Goal: Task Accomplishment & Management: Use online tool/utility

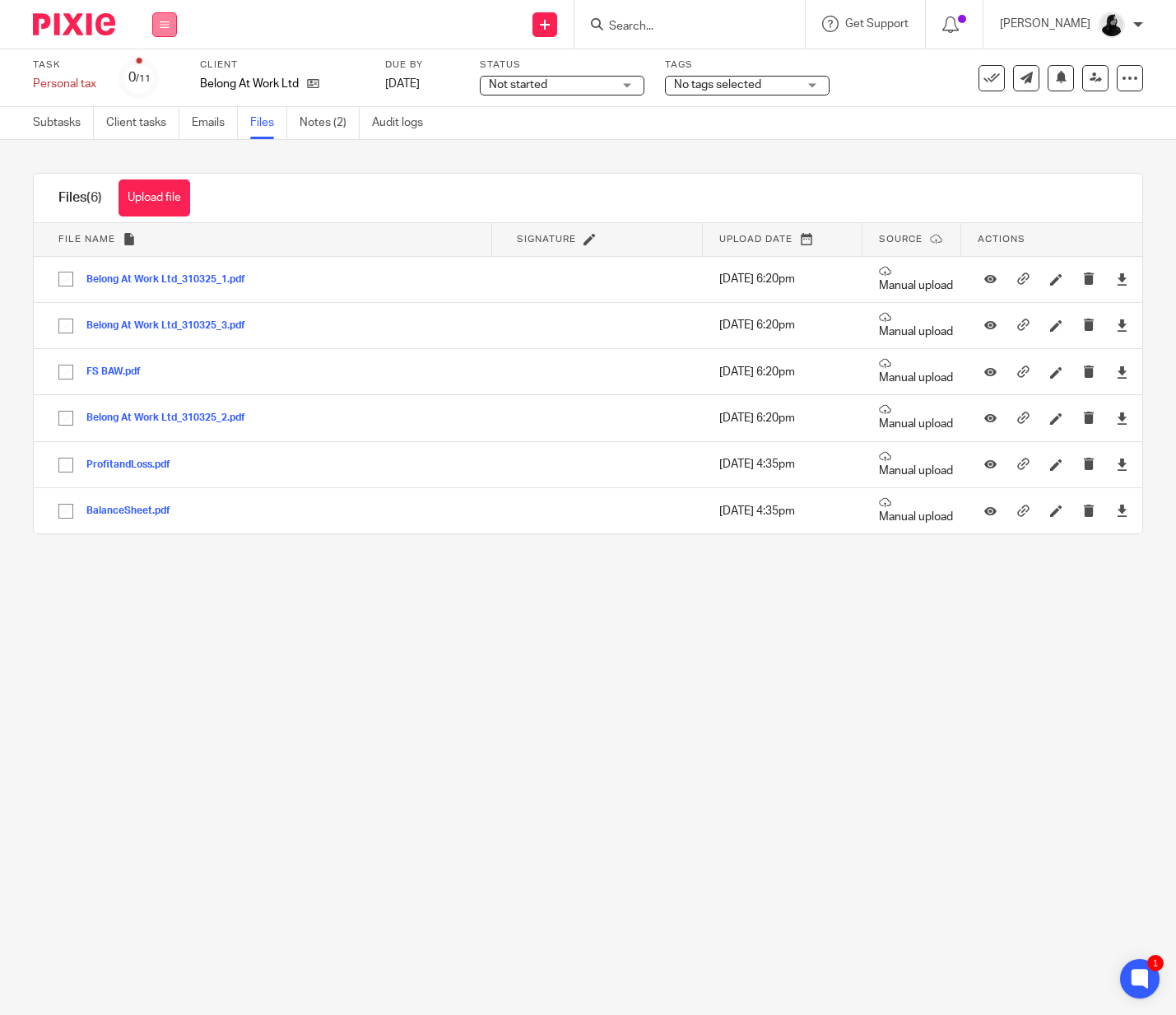
click at [174, 25] on button at bounding box center [165, 25] width 25 height 25
click at [170, 122] on link "Clients" at bounding box center [160, 125] width 36 height 11
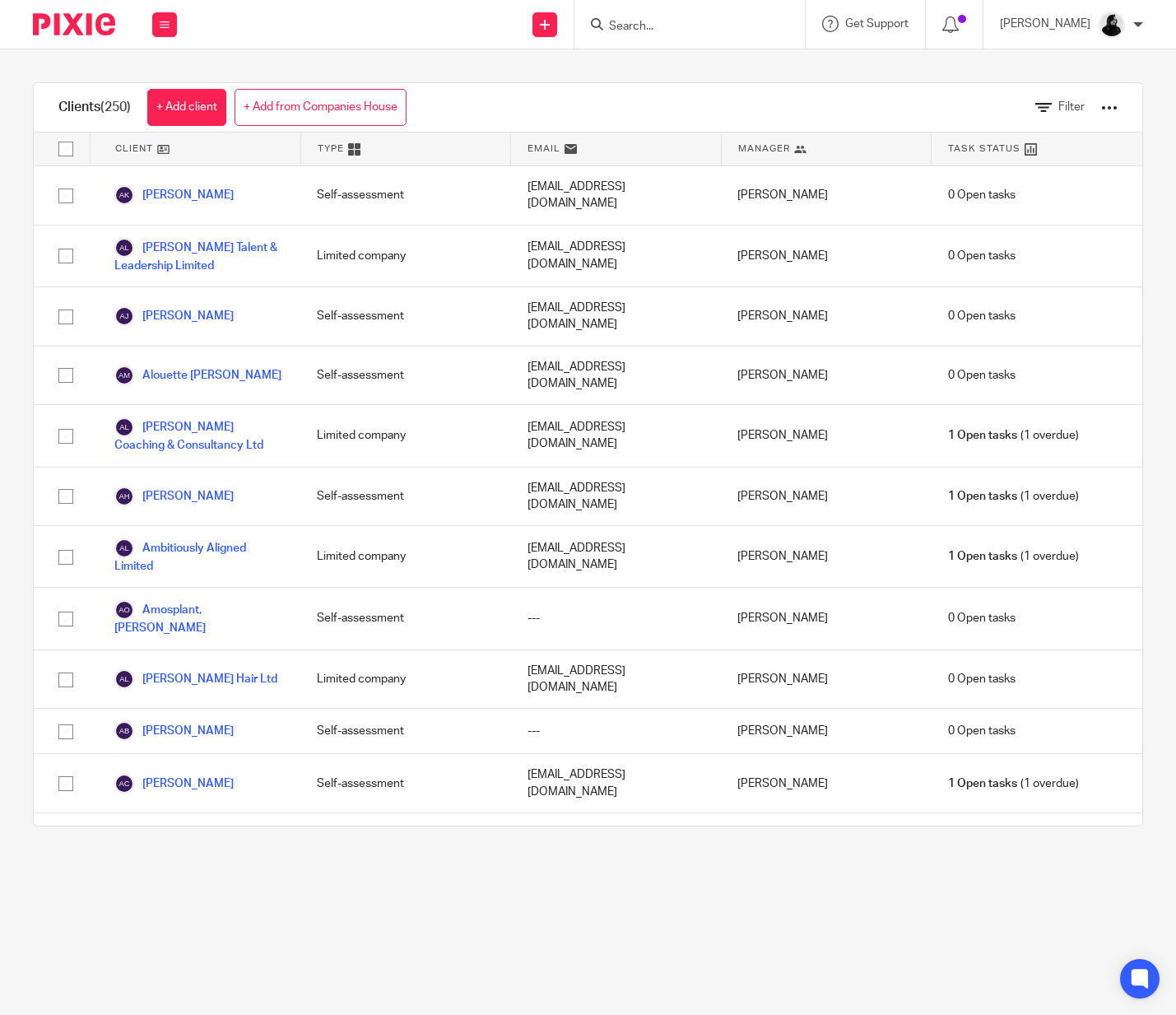
click at [354, 150] on icon at bounding box center [354, 149] width 12 height 12
click at [305, 150] on div "Type" at bounding box center [406, 149] width 211 height 33
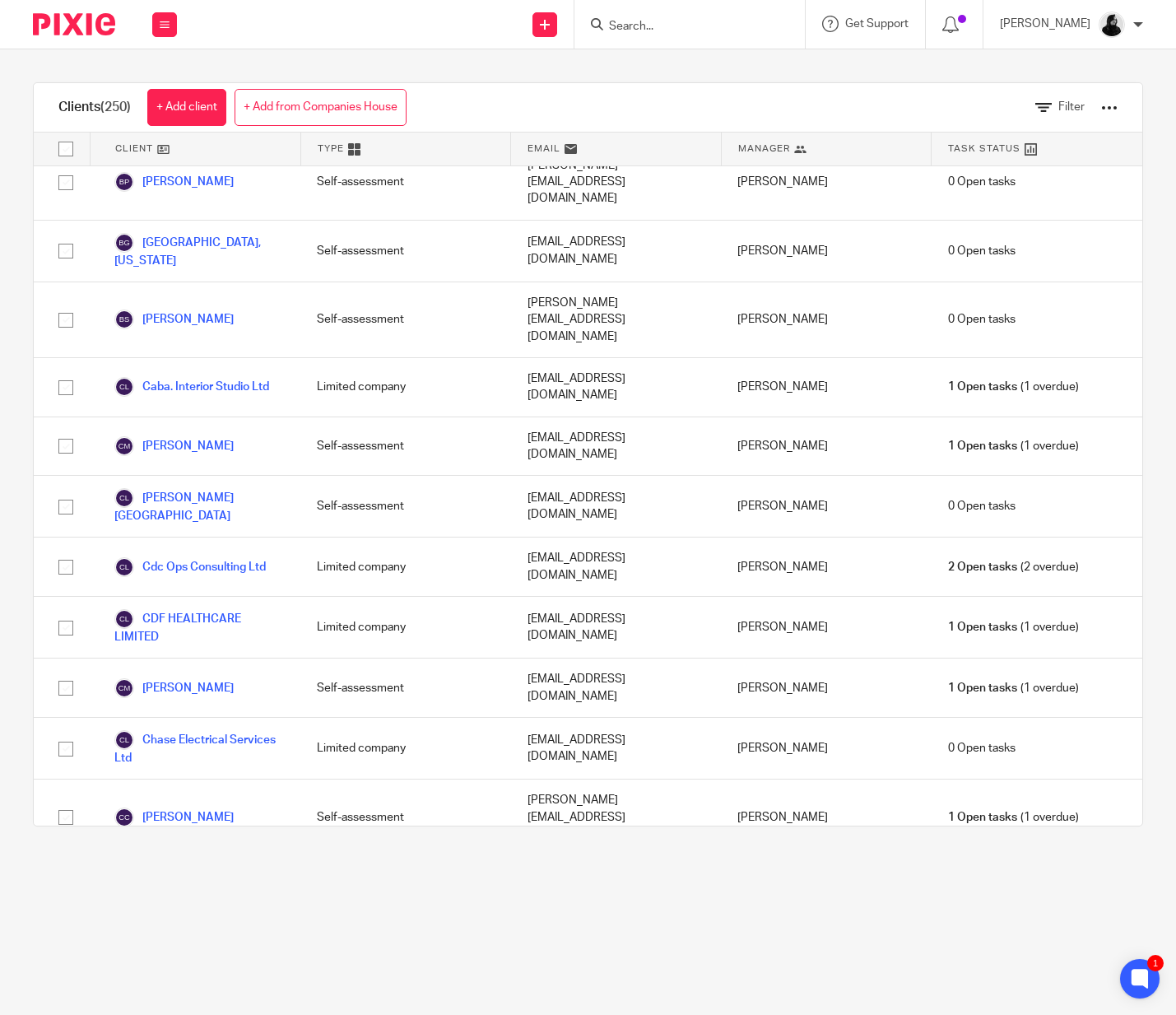
scroll to position [11192, 0]
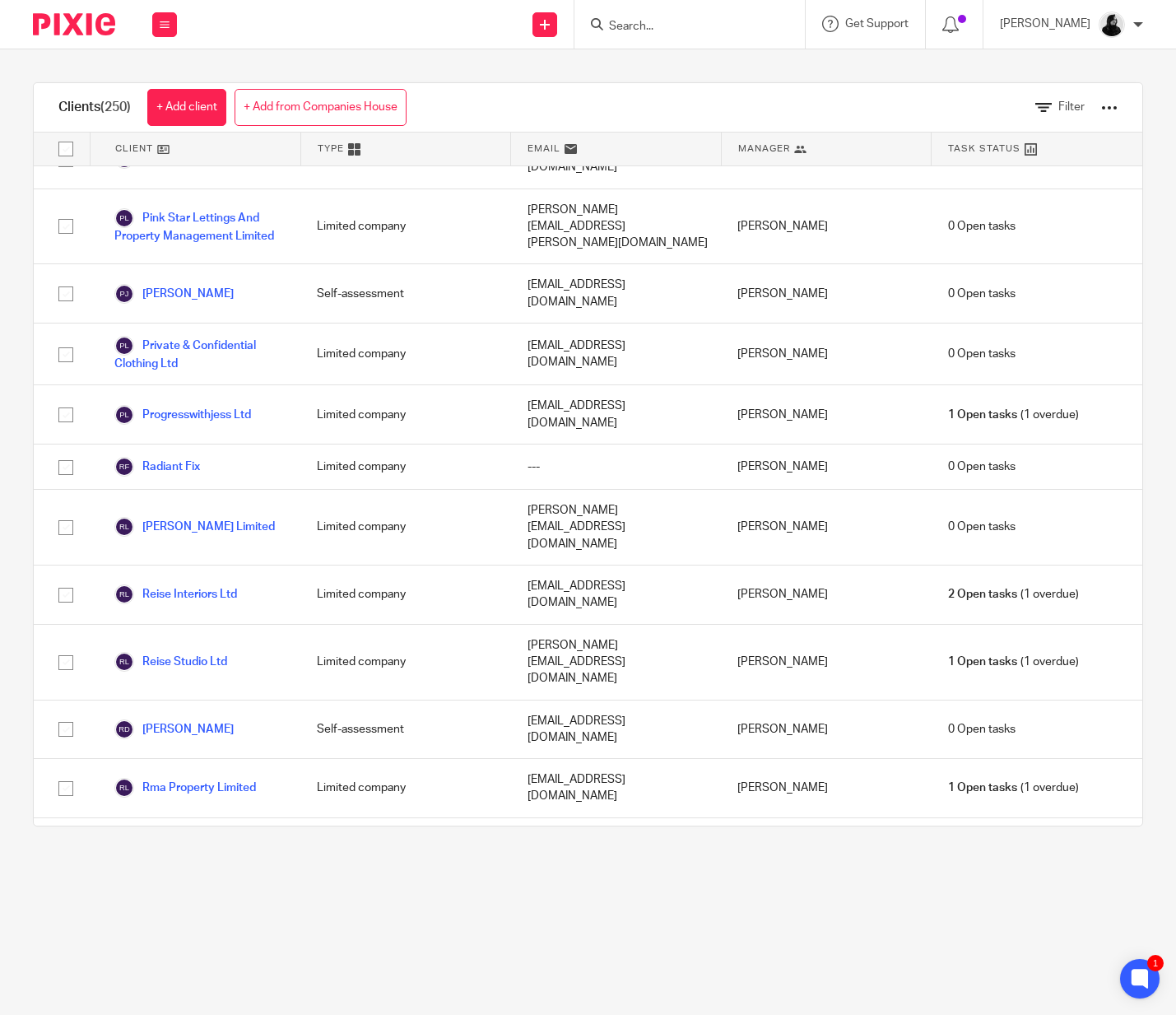
click at [1113, 106] on div at bounding box center [1109, 107] width 16 height 16
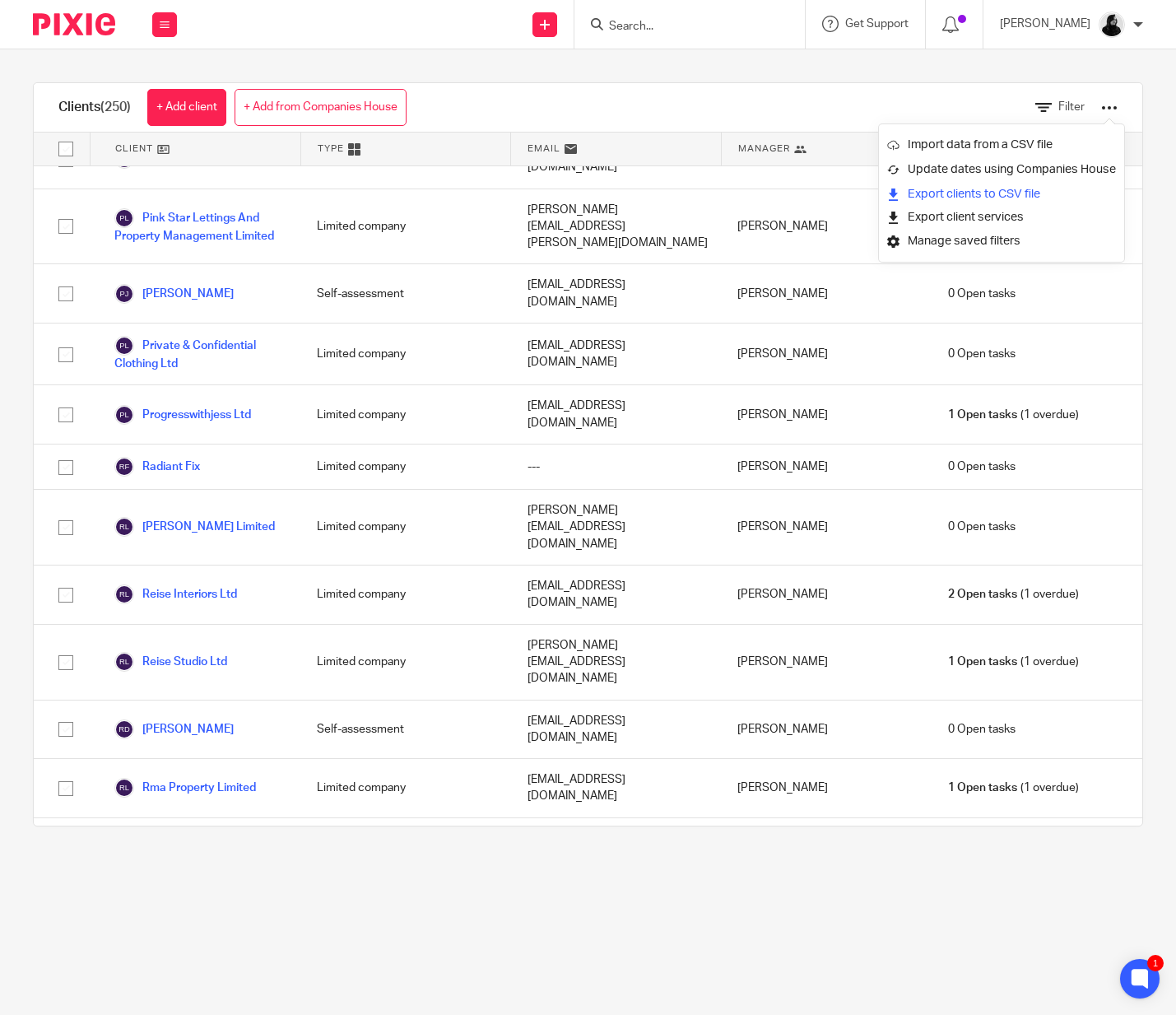
click at [1037, 195] on link "Export clients to CSV file" at bounding box center [1002, 194] width 229 height 25
click at [981, 198] on link "Export clients to CSV file" at bounding box center [1002, 194] width 229 height 25
click at [1020, 151] on link "Import data from a CSV file" at bounding box center [1002, 145] width 229 height 25
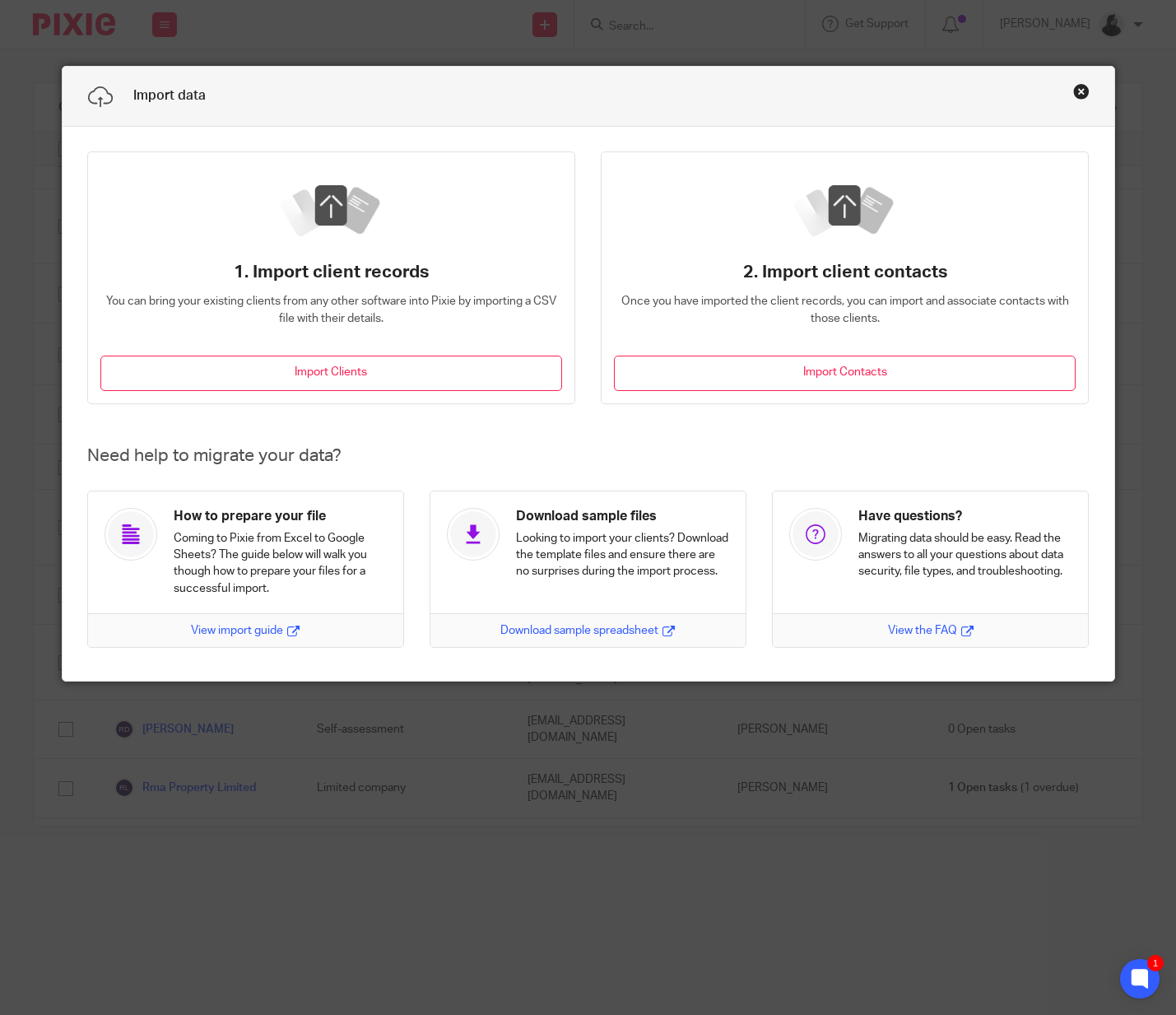
click at [1077, 91] on button "Close this dialog window" at bounding box center [1080, 91] width 16 height 16
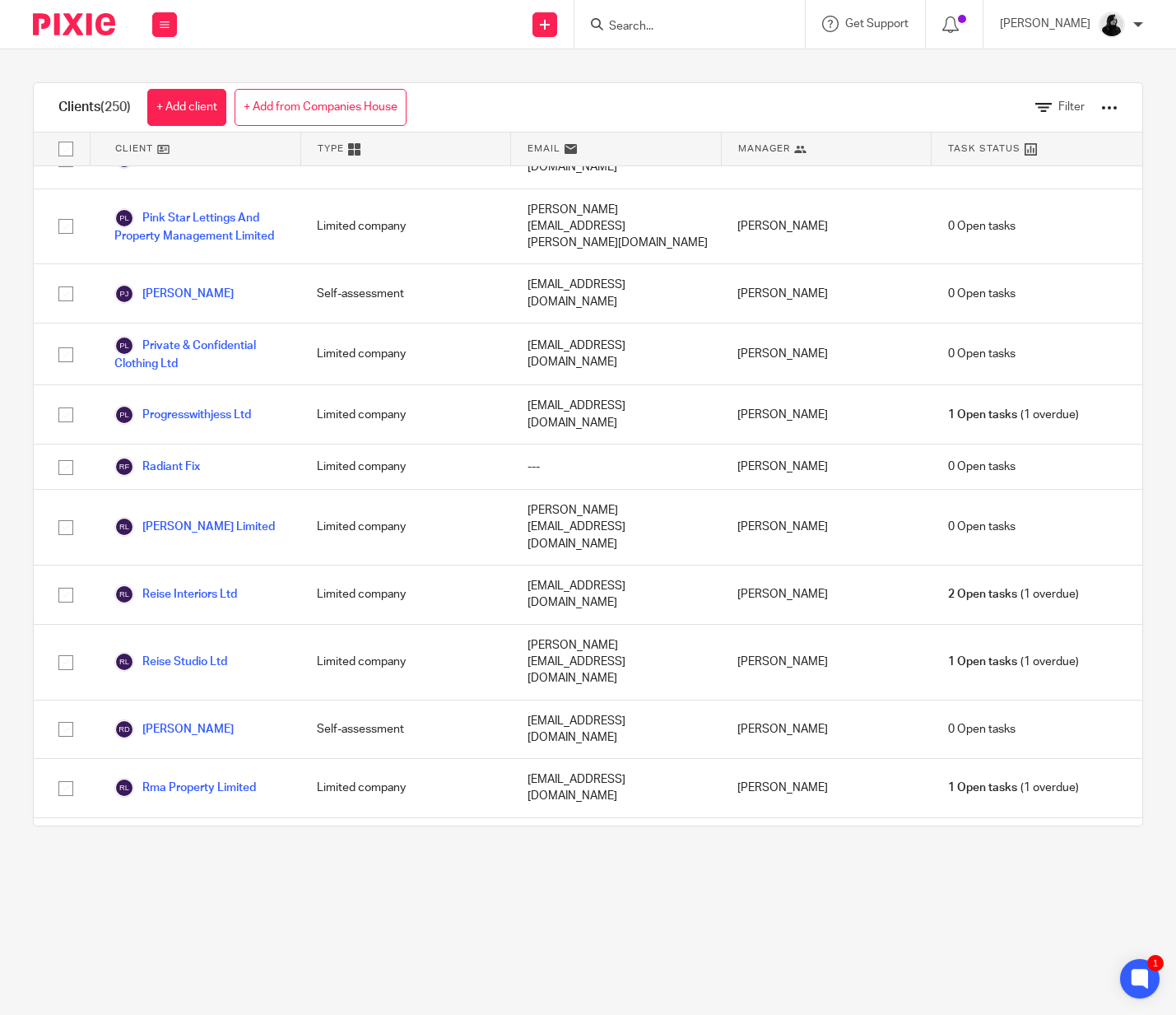
click at [1101, 107] on div at bounding box center [1109, 107] width 16 height 16
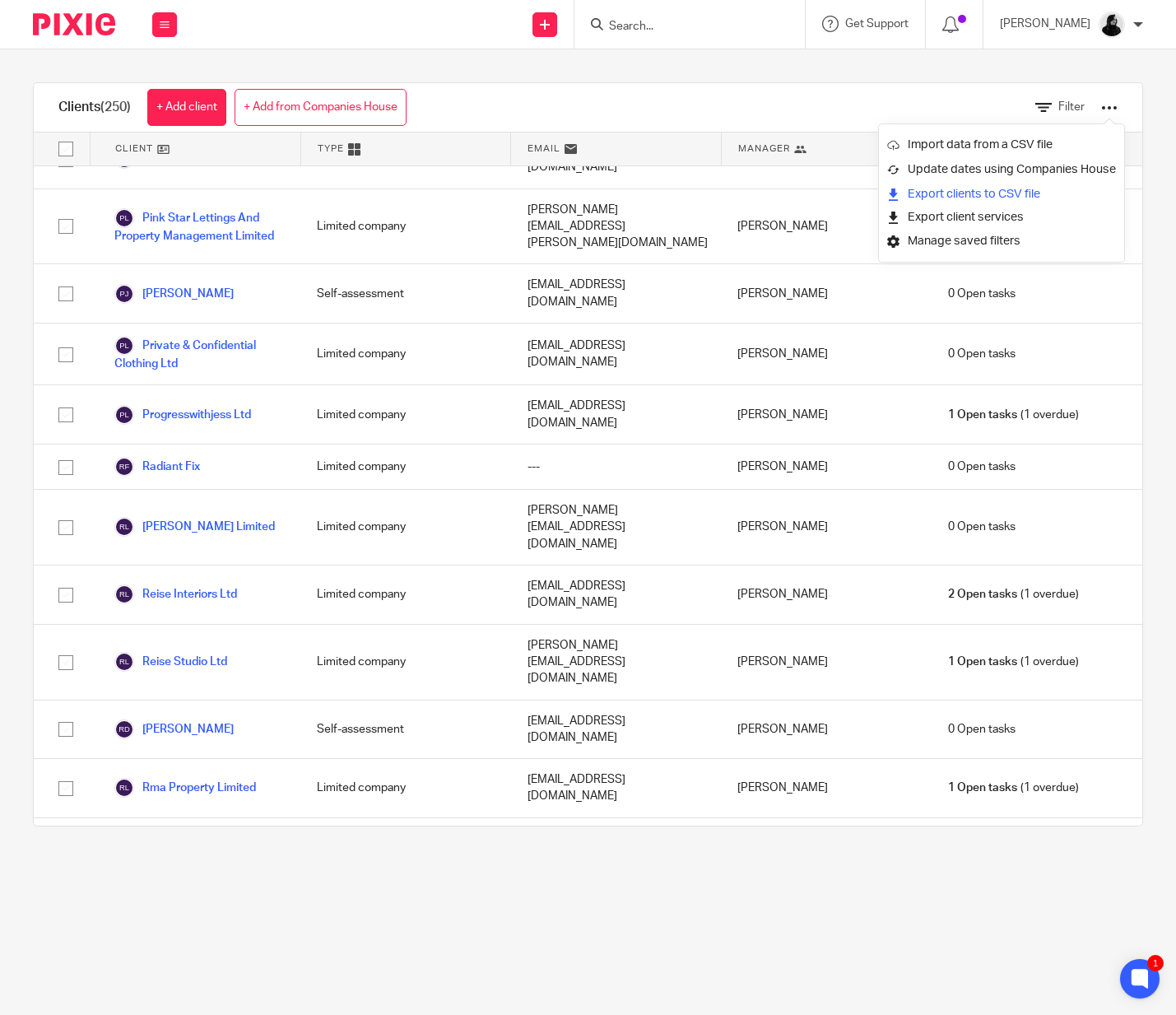
click at [1030, 194] on link "Export clients to CSV file" at bounding box center [1002, 194] width 229 height 25
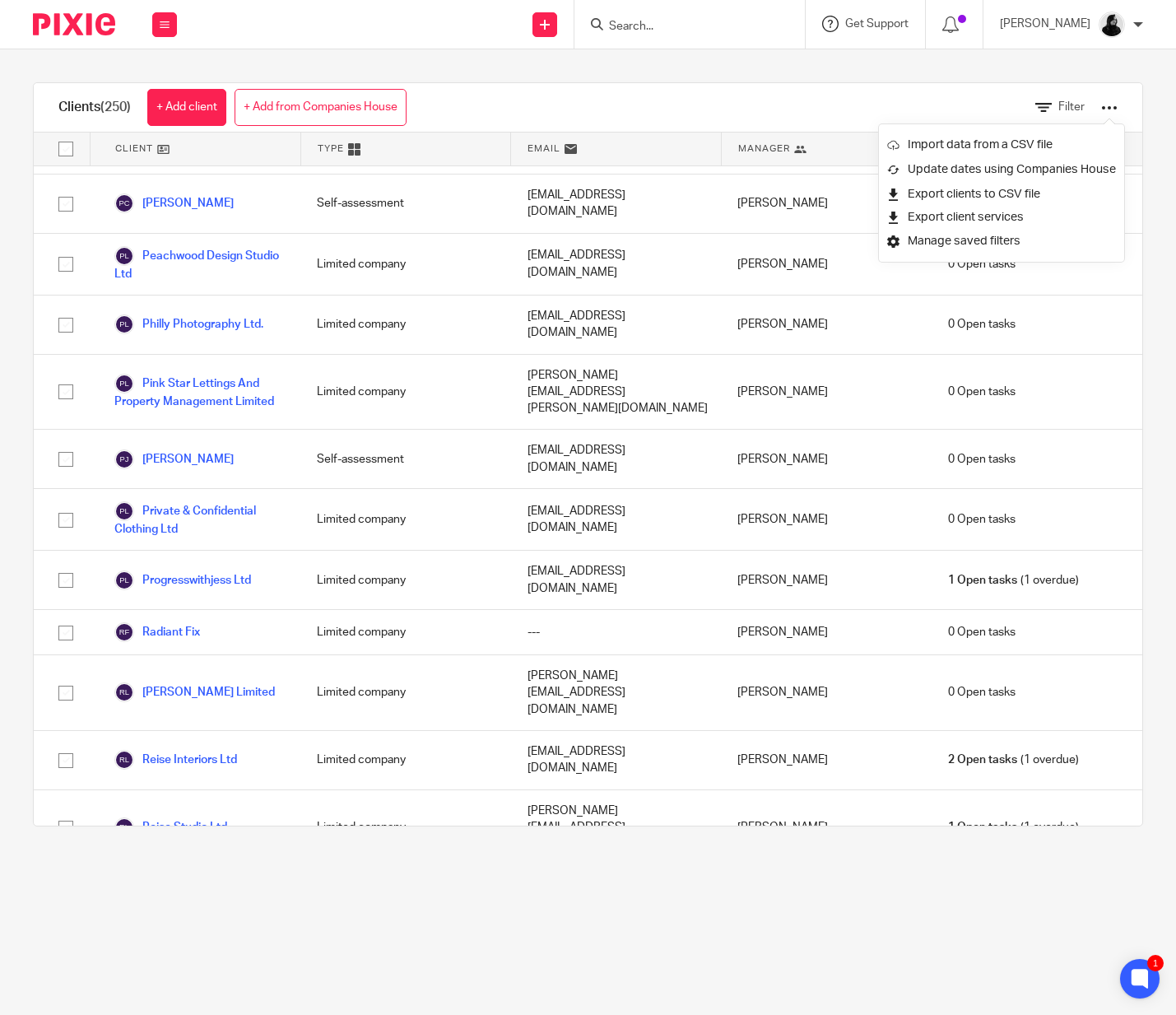
scroll to position [10963, 0]
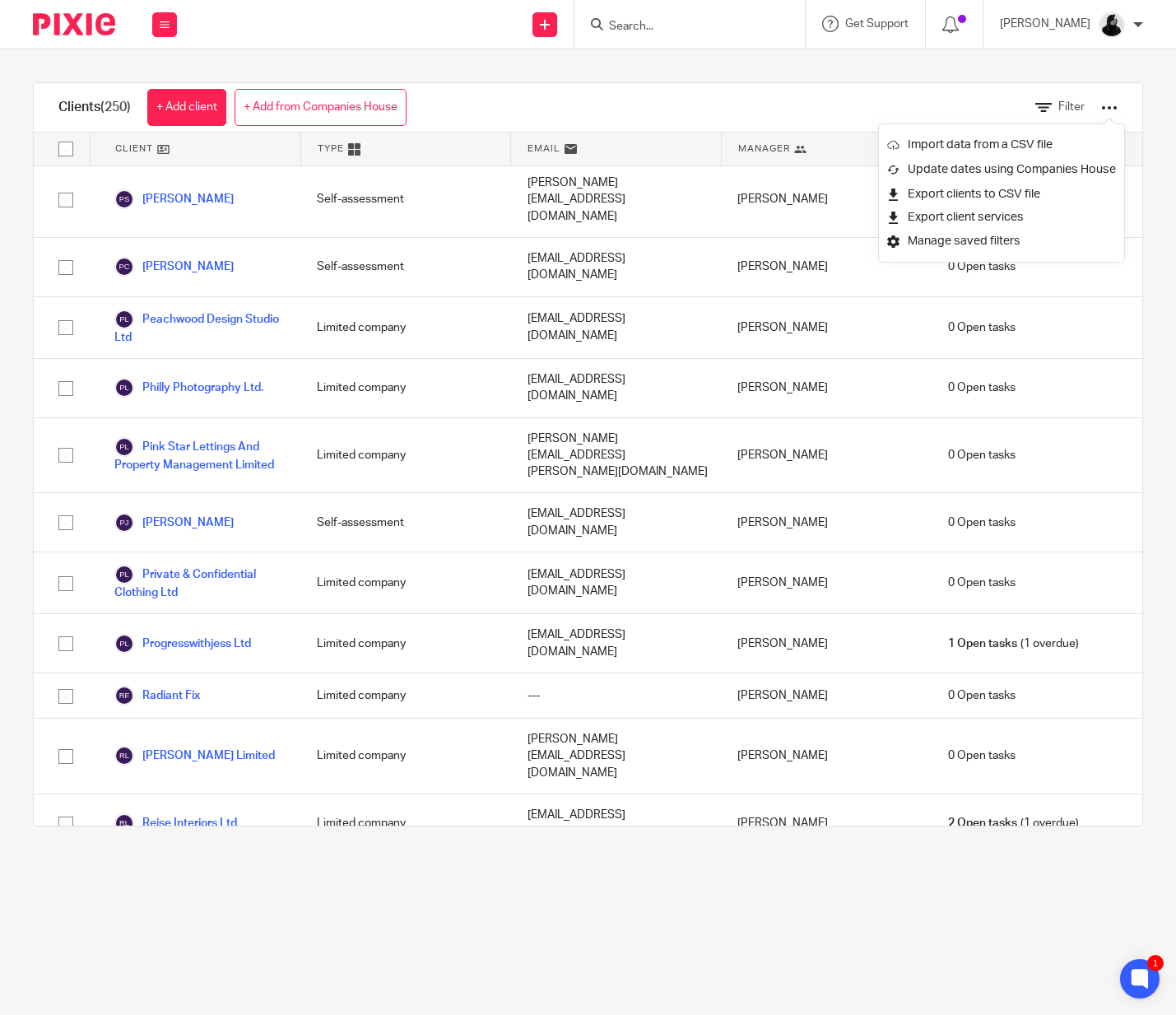
click at [798, 110] on div "Clients (250) + Add client + Add from Companies House Filter" at bounding box center [588, 108] width 1109 height 49
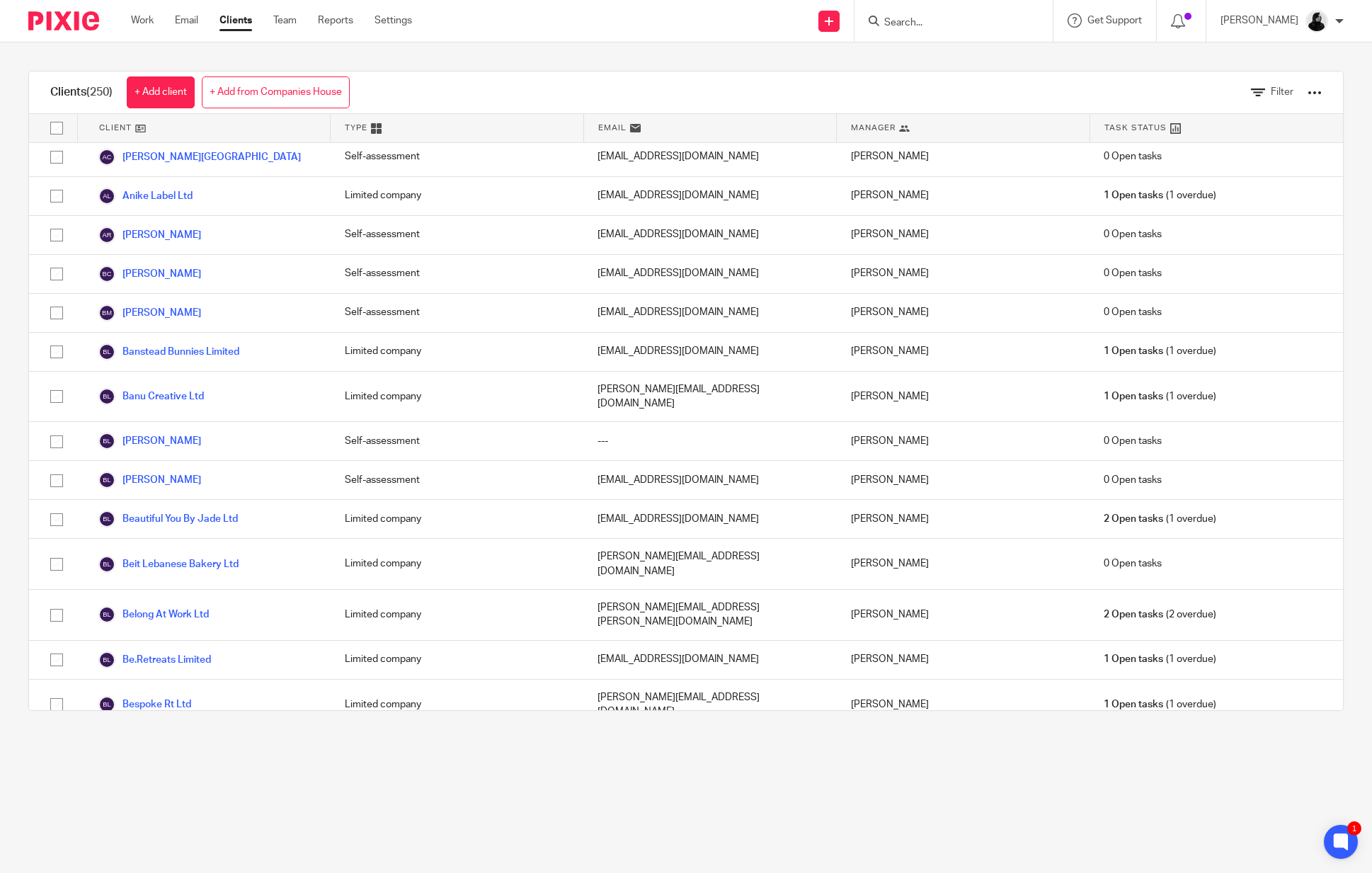
scroll to position [0, 0]
